Goal: Task Accomplishment & Management: Use online tool/utility

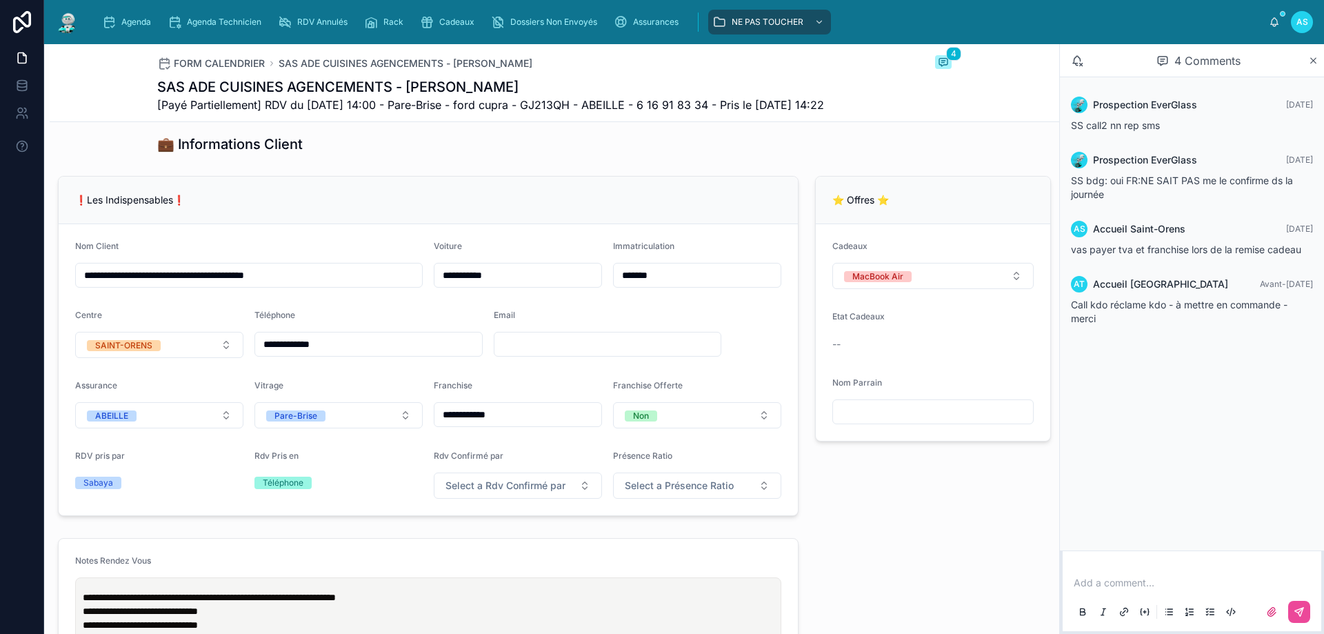
scroll to position [207, 0]
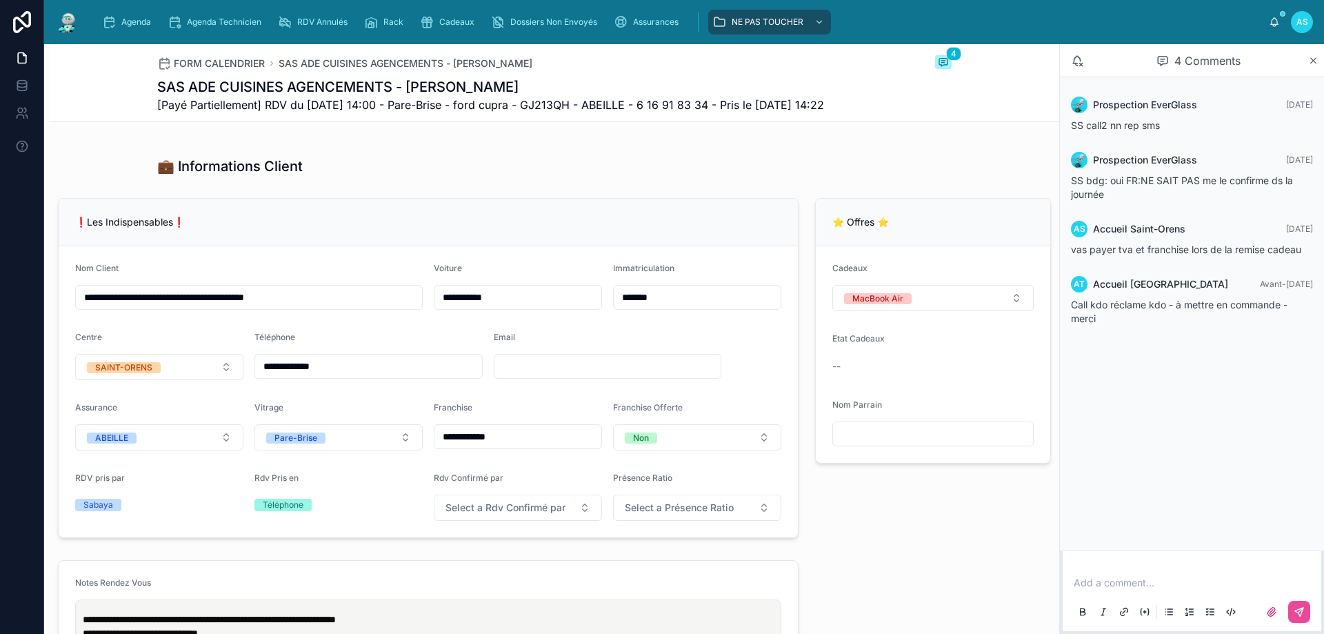
drag, startPoint x: 516, startPoint y: 90, endPoint x: 154, endPoint y: 92, distance: 361.9
click at [157, 92] on h1 "SAS ADE CUISINES AGENCEMENTS - [PERSON_NAME]" at bounding box center [490, 86] width 667 height 19
copy h1 "SAS ADE CUISINES AGENCEMENTS - [PERSON_NAME]"
click at [453, 30] on div "Cadeaux" at bounding box center [450, 22] width 60 height 22
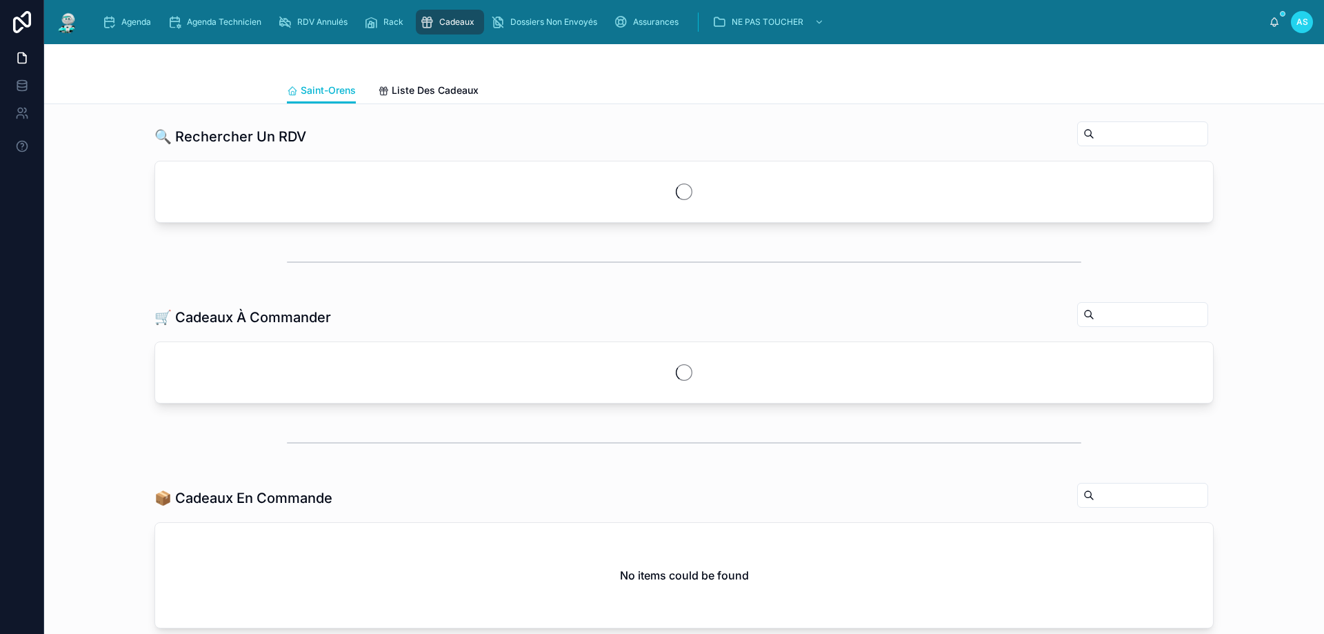
click at [1094, 138] on input "text" at bounding box center [1150, 133] width 113 height 19
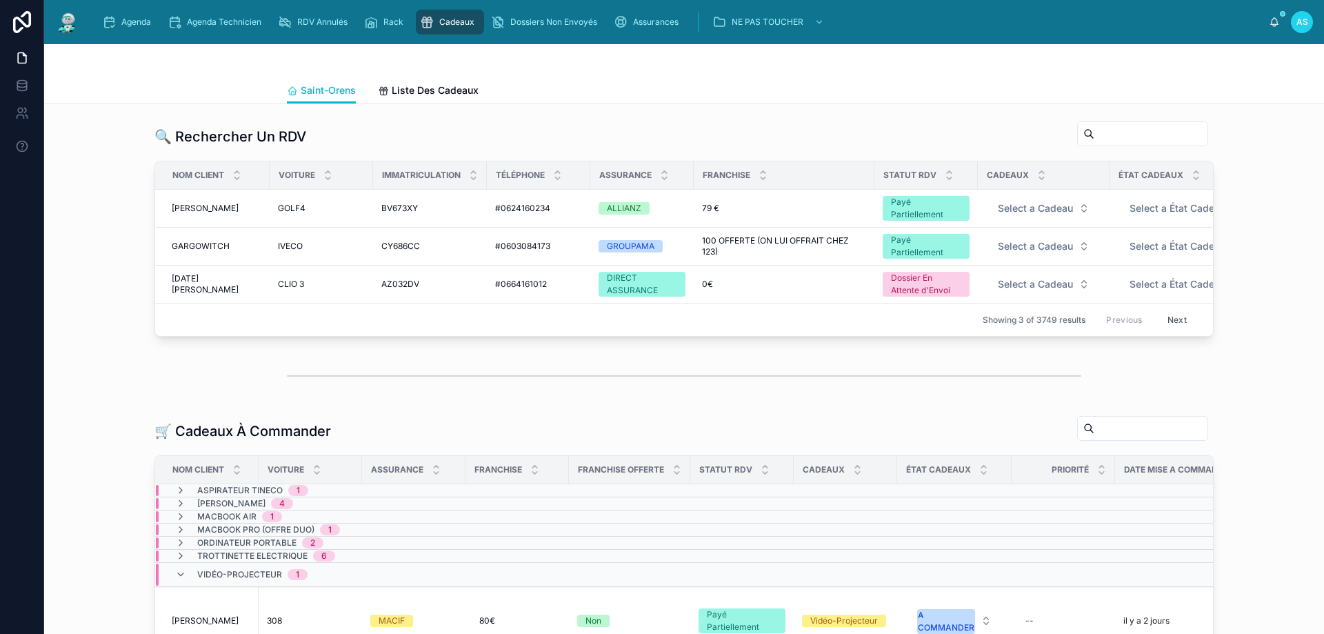
paste input "**********"
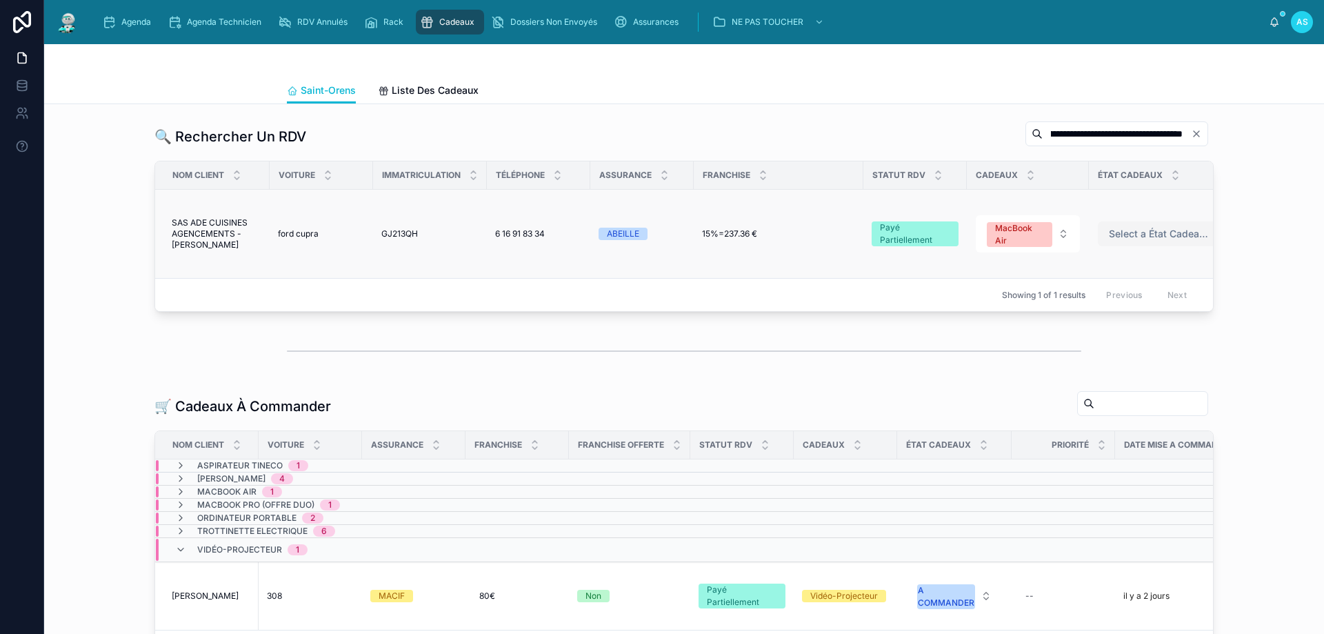
type input "**********"
click at [1146, 234] on span "Select a État Cadeaux" at bounding box center [1159, 234] width 100 height 14
click at [1111, 289] on div "A COMMANDER" at bounding box center [1124, 288] width 63 height 12
click at [445, 16] on div "Cadeaux" at bounding box center [450, 22] width 60 height 22
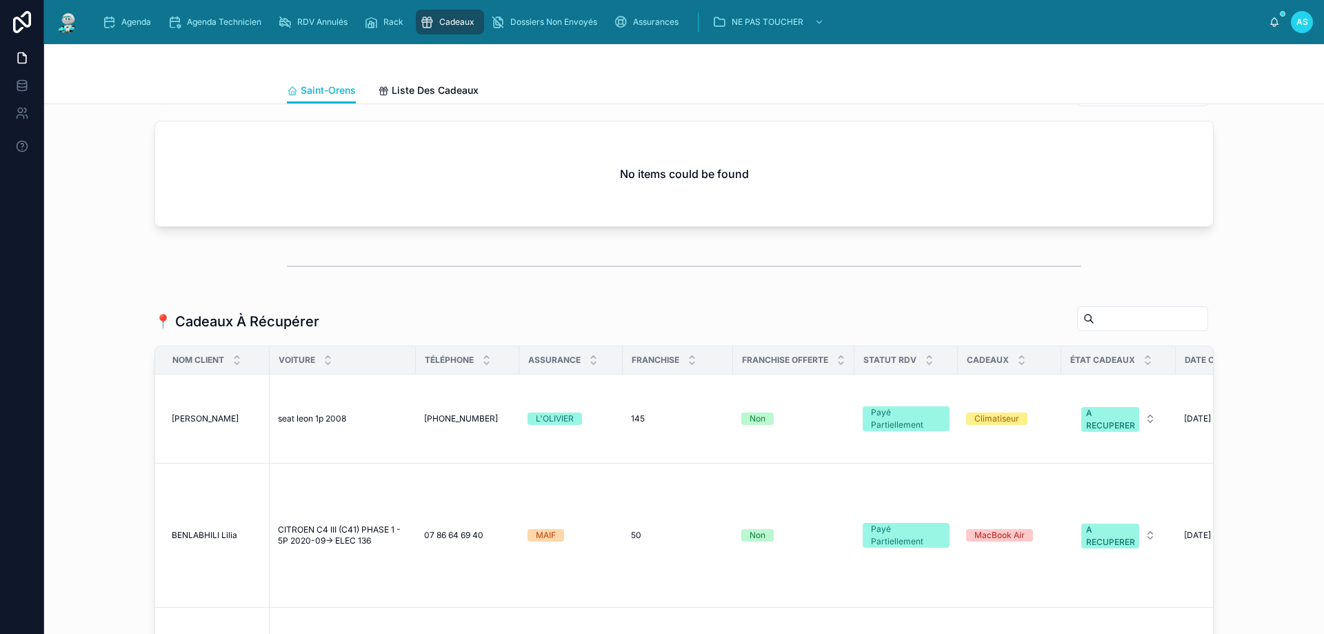
scroll to position [758, 0]
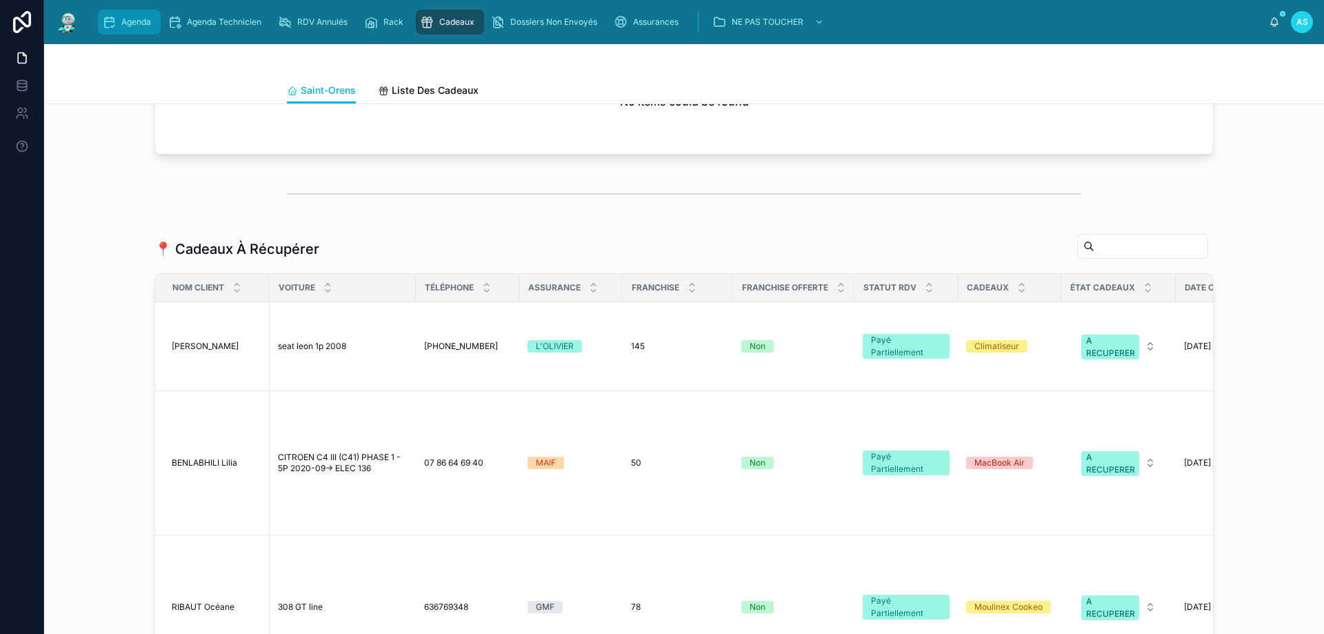
click at [127, 12] on div "Agenda" at bounding box center [129, 22] width 54 height 22
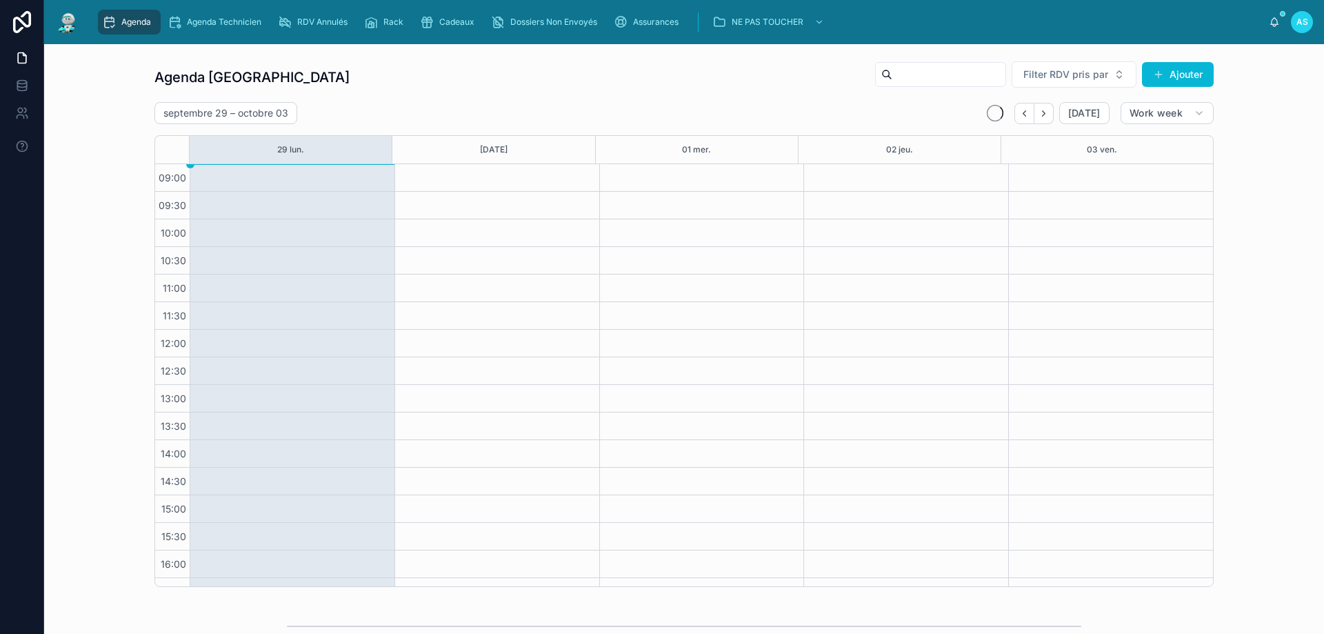
scroll to position [74, 0]
